Goal: Task Accomplishment & Management: Manage account settings

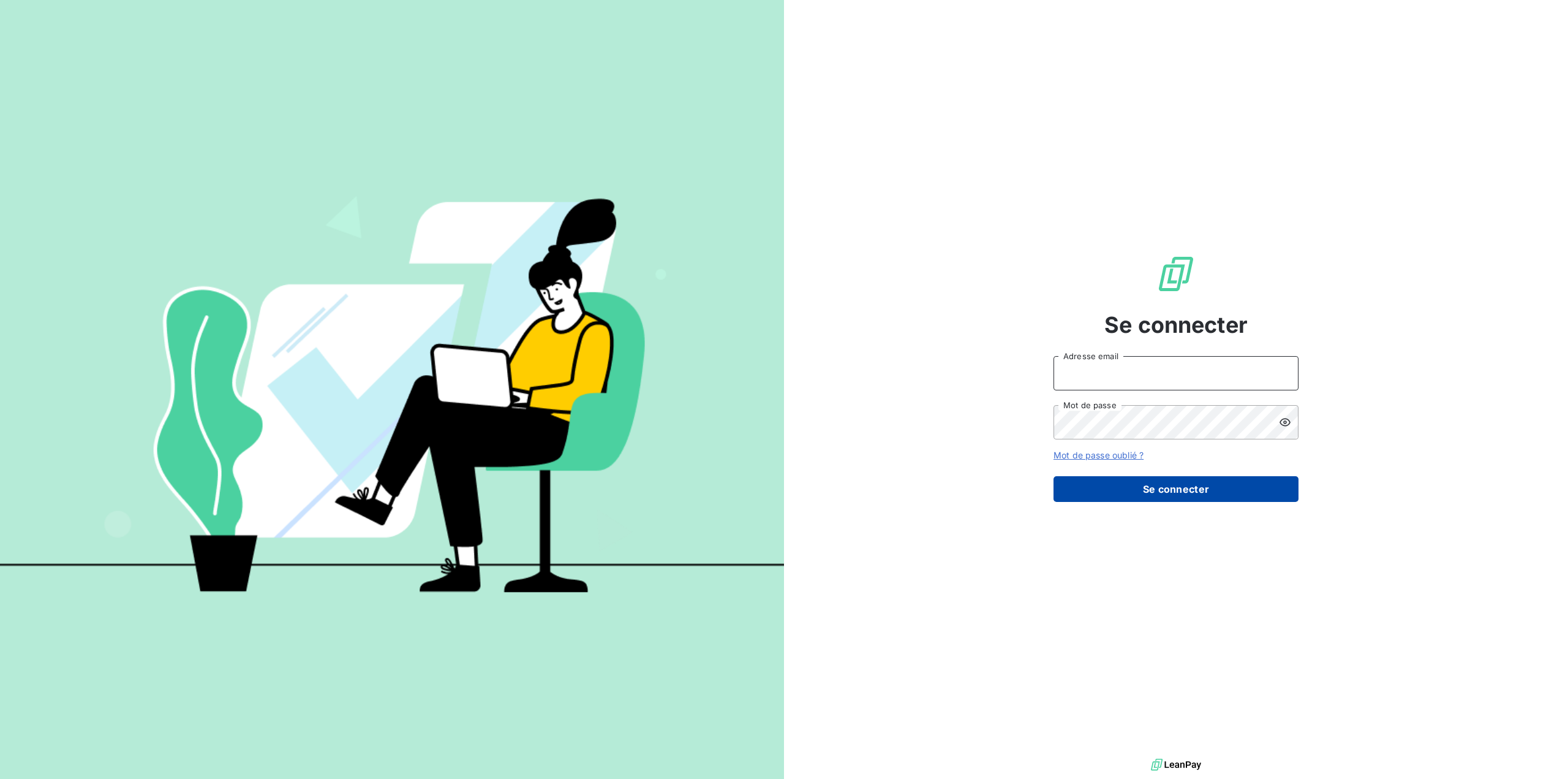
type input "[EMAIL_ADDRESS][DOMAIN_NAME]"
click at [1168, 489] on button "Se connecter" at bounding box center [1176, 489] width 245 height 26
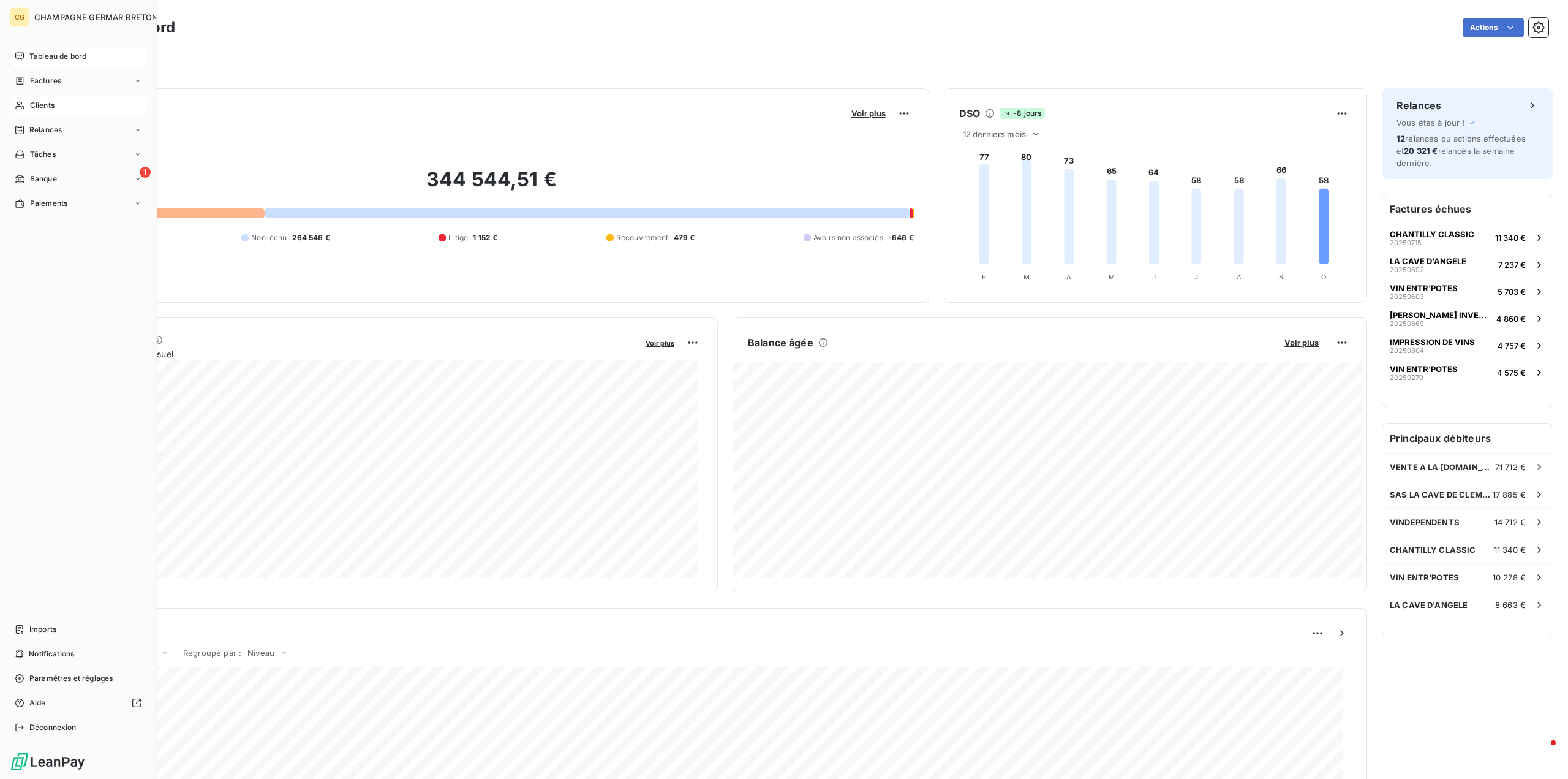
click at [44, 104] on span "Clients" at bounding box center [42, 105] width 24 height 11
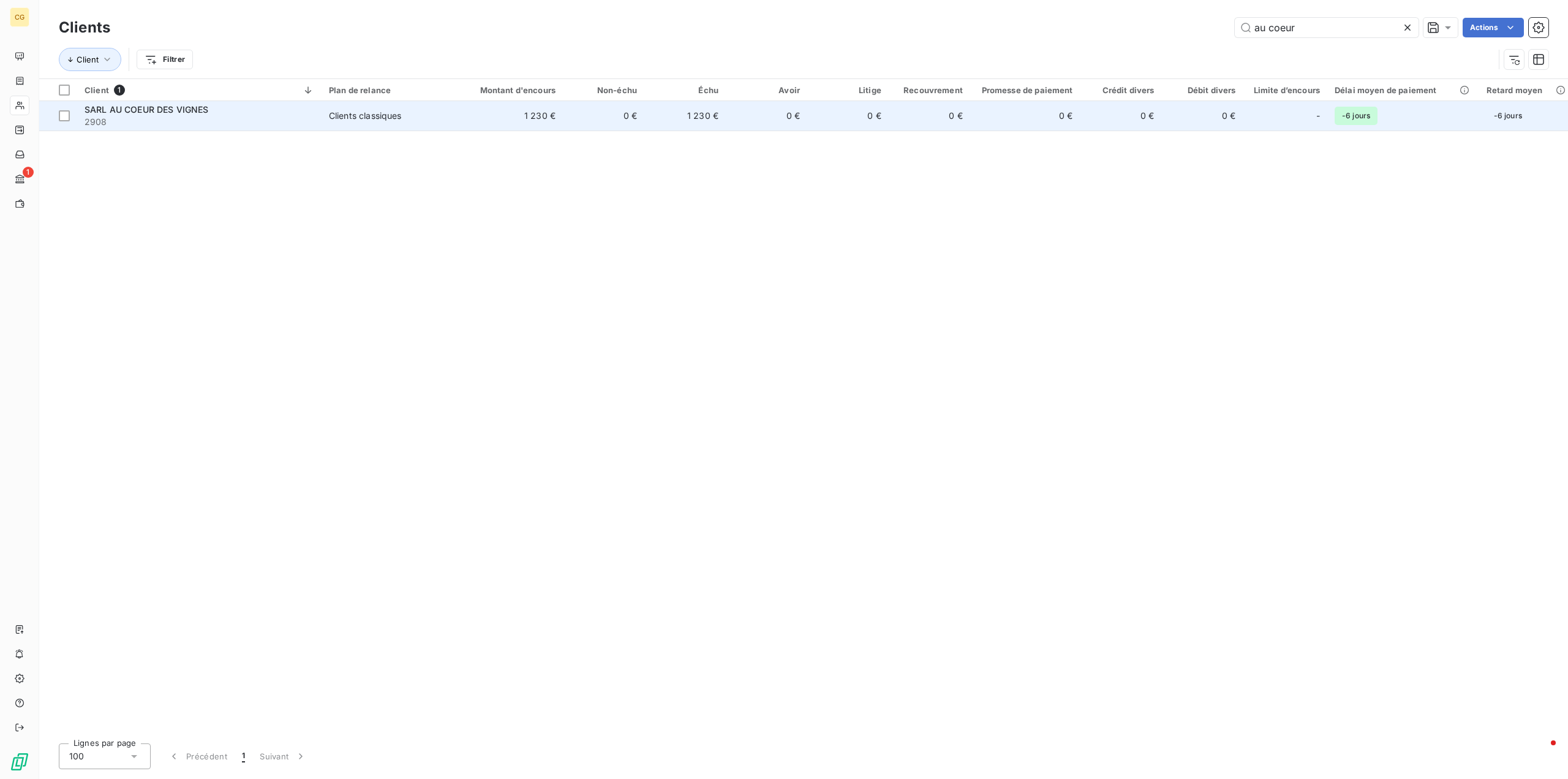
type input "au coeur"
click at [400, 118] on div "Clients classiques" at bounding box center [365, 115] width 73 height 12
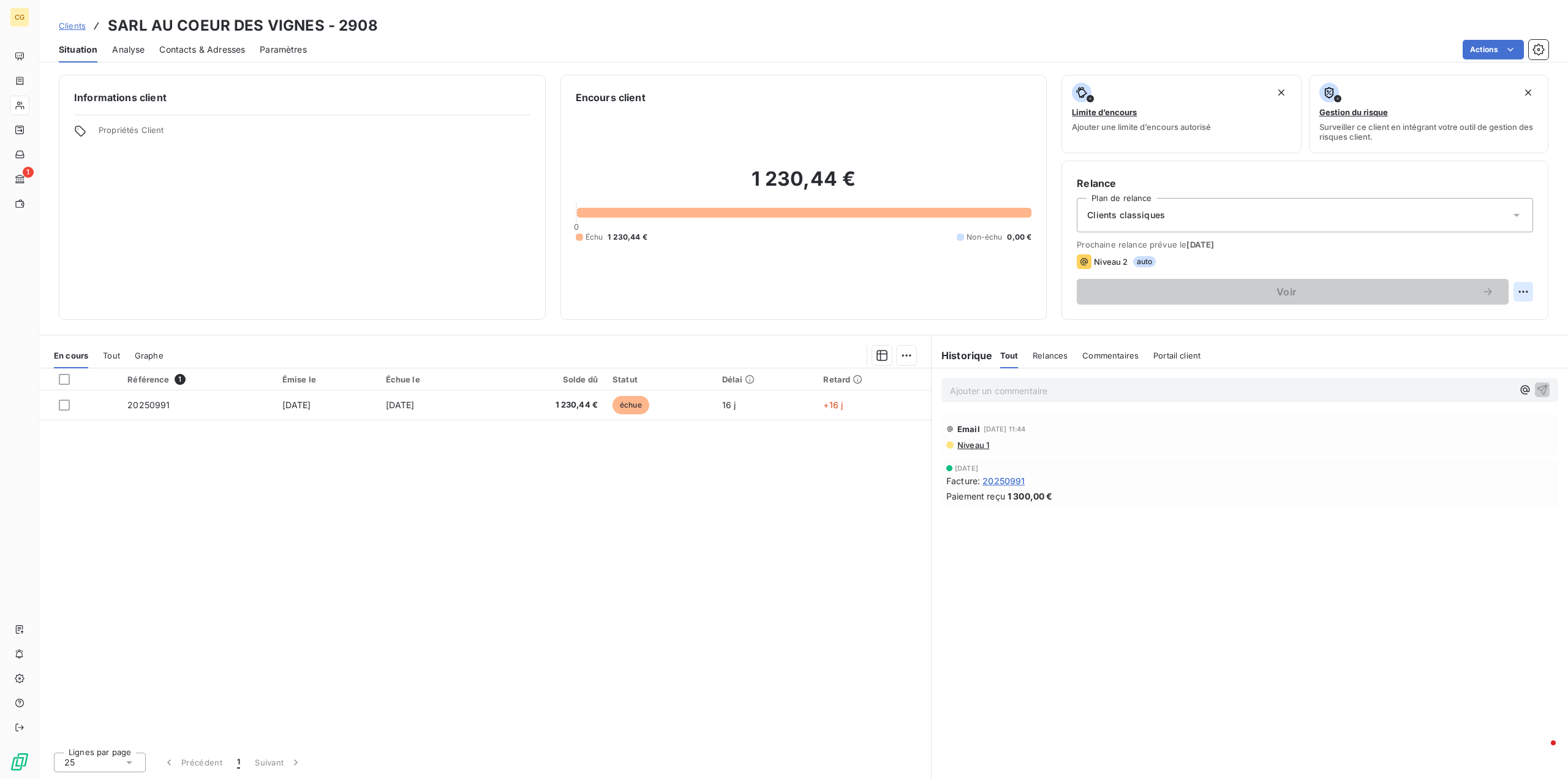
click at [1519, 290] on html "CG 1 Clients SARL AU COEUR DES VIGNES - 2908 Situation Analyse Contacts & Adres…" at bounding box center [784, 389] width 1568 height 779
click at [1515, 317] on div "Replanifier cette action" at bounding box center [1473, 319] width 109 height 19
select select "9"
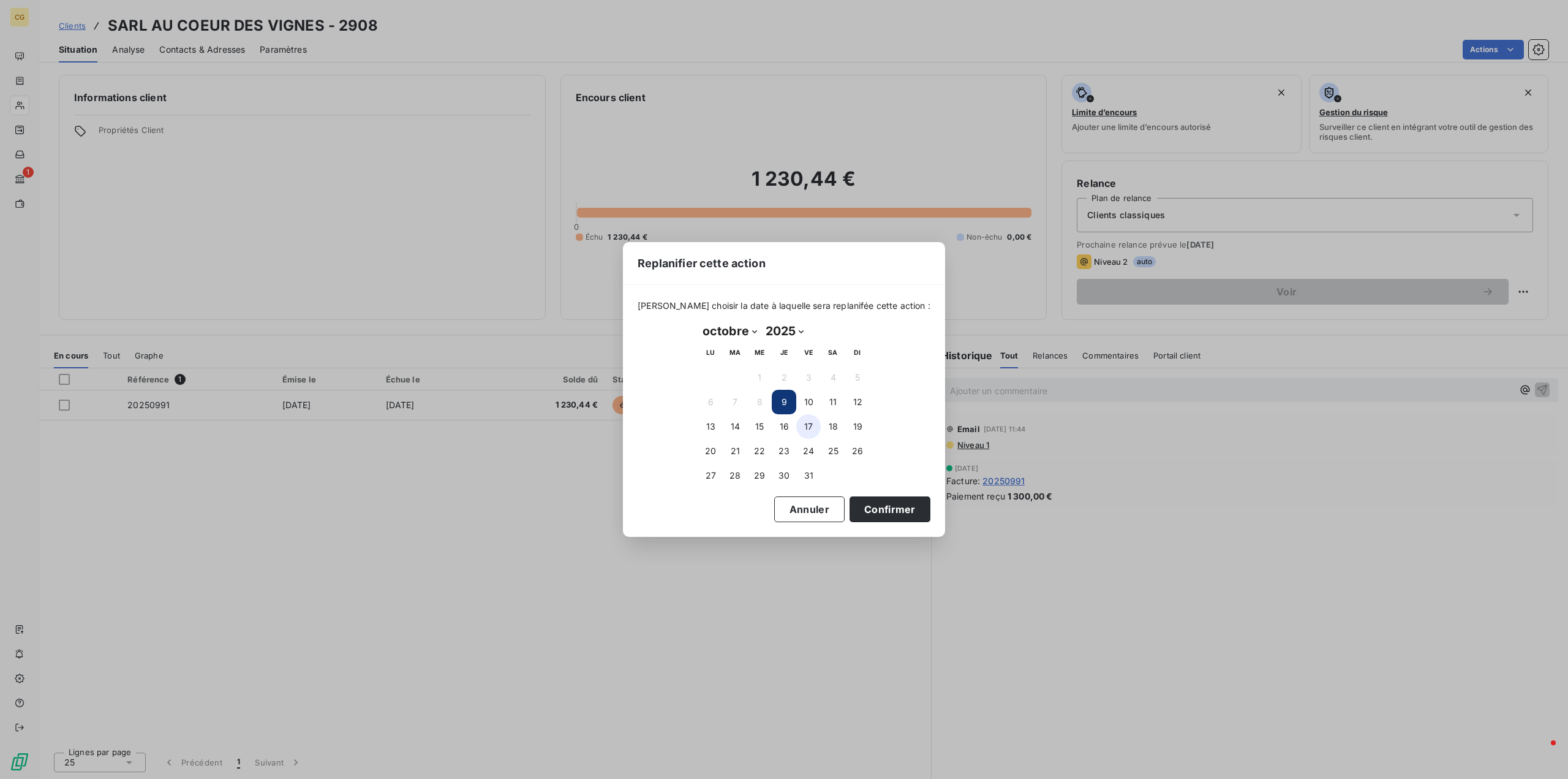
click at [808, 427] on button "17" at bounding box center [808, 427] width 24 height 25
click at [780, 422] on button "16" at bounding box center [784, 427] width 24 height 25
click at [808, 424] on button "17" at bounding box center [808, 427] width 24 height 25
click at [859, 508] on button "Confirmer" at bounding box center [890, 509] width 81 height 26
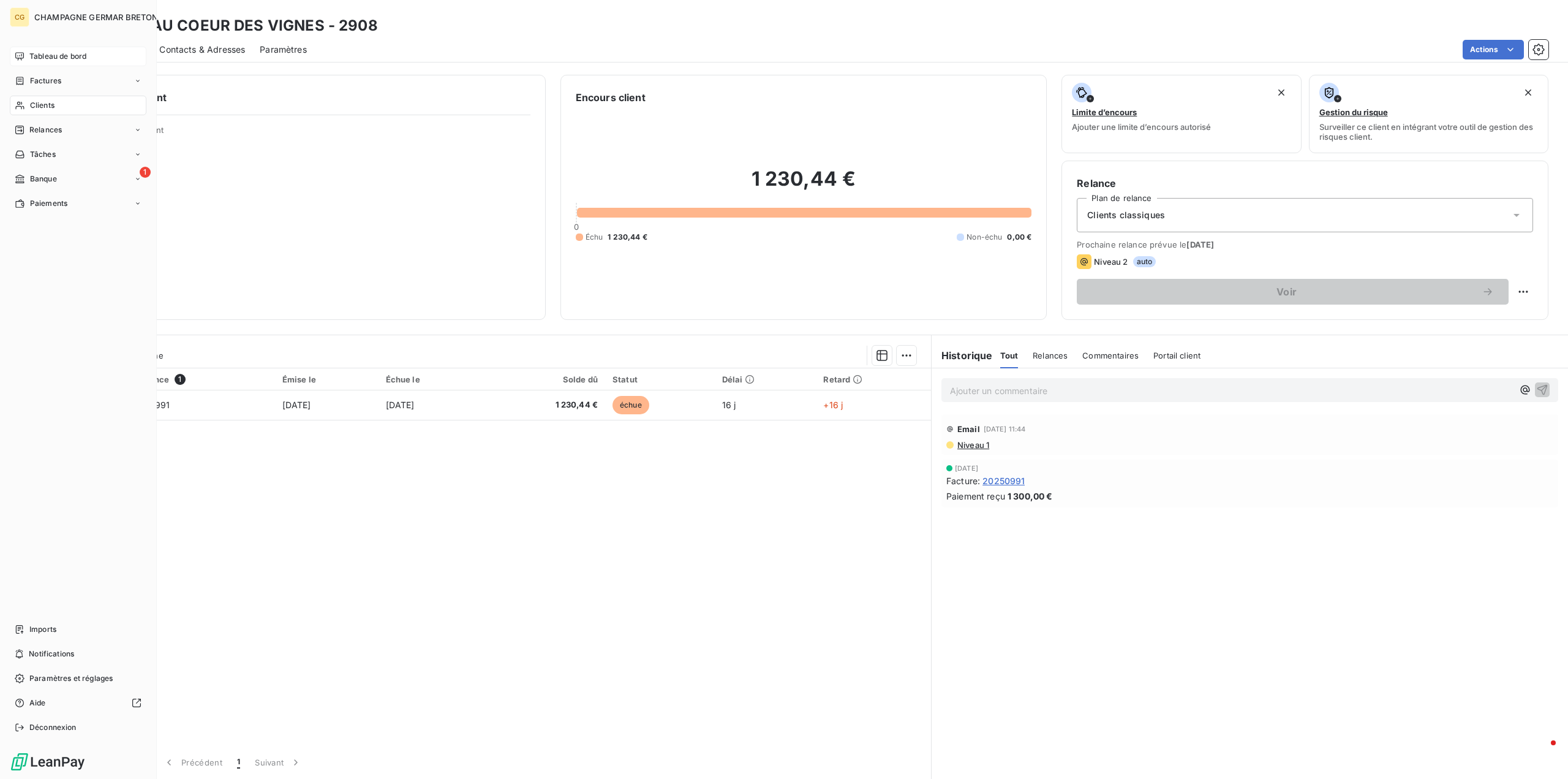
click at [54, 55] on span "Tableau de bord" at bounding box center [58, 56] width 57 height 11
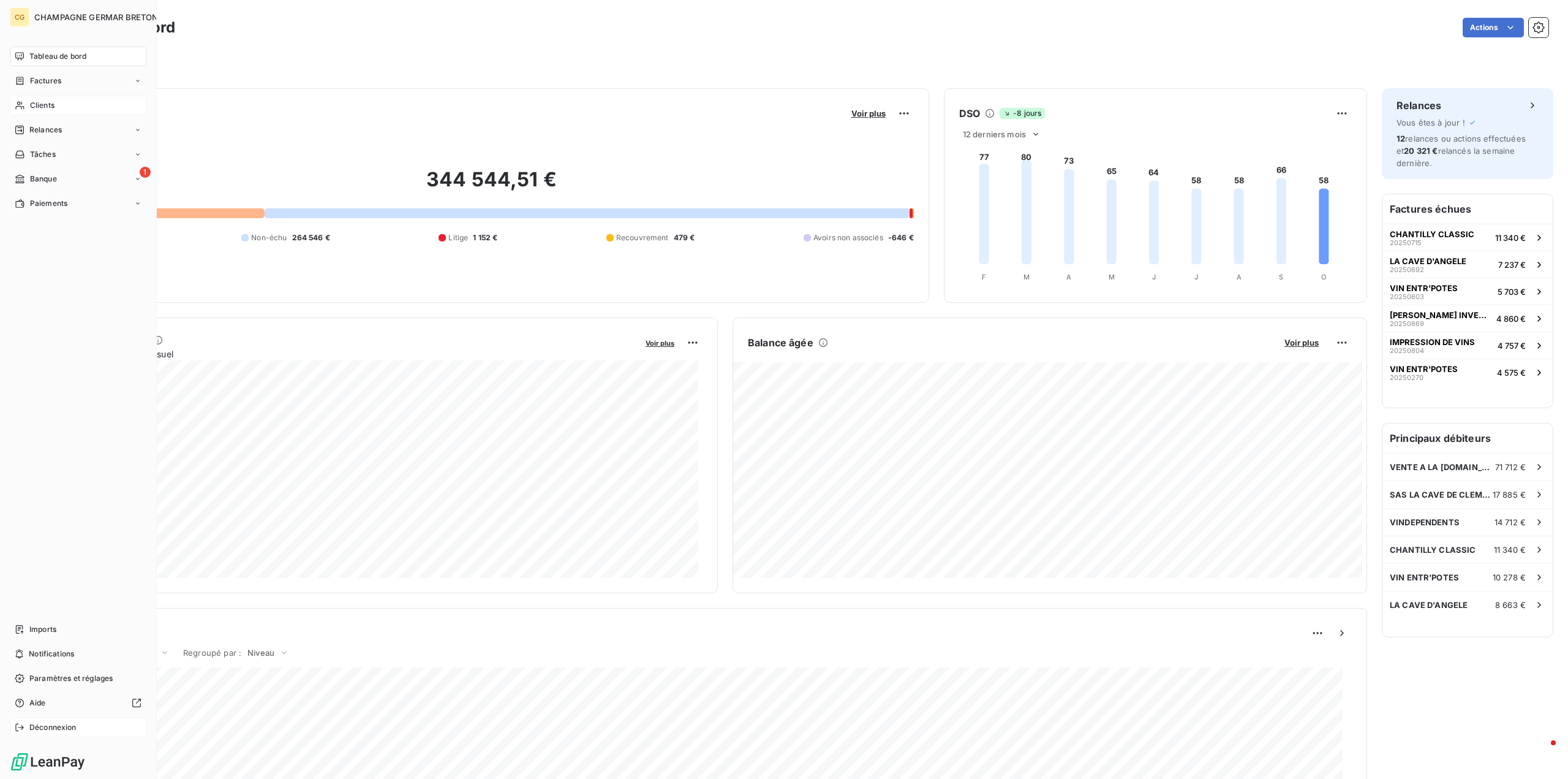
click at [49, 727] on span "Déconnexion" at bounding box center [53, 727] width 47 height 11
